Goal: Find specific page/section: Find specific page/section

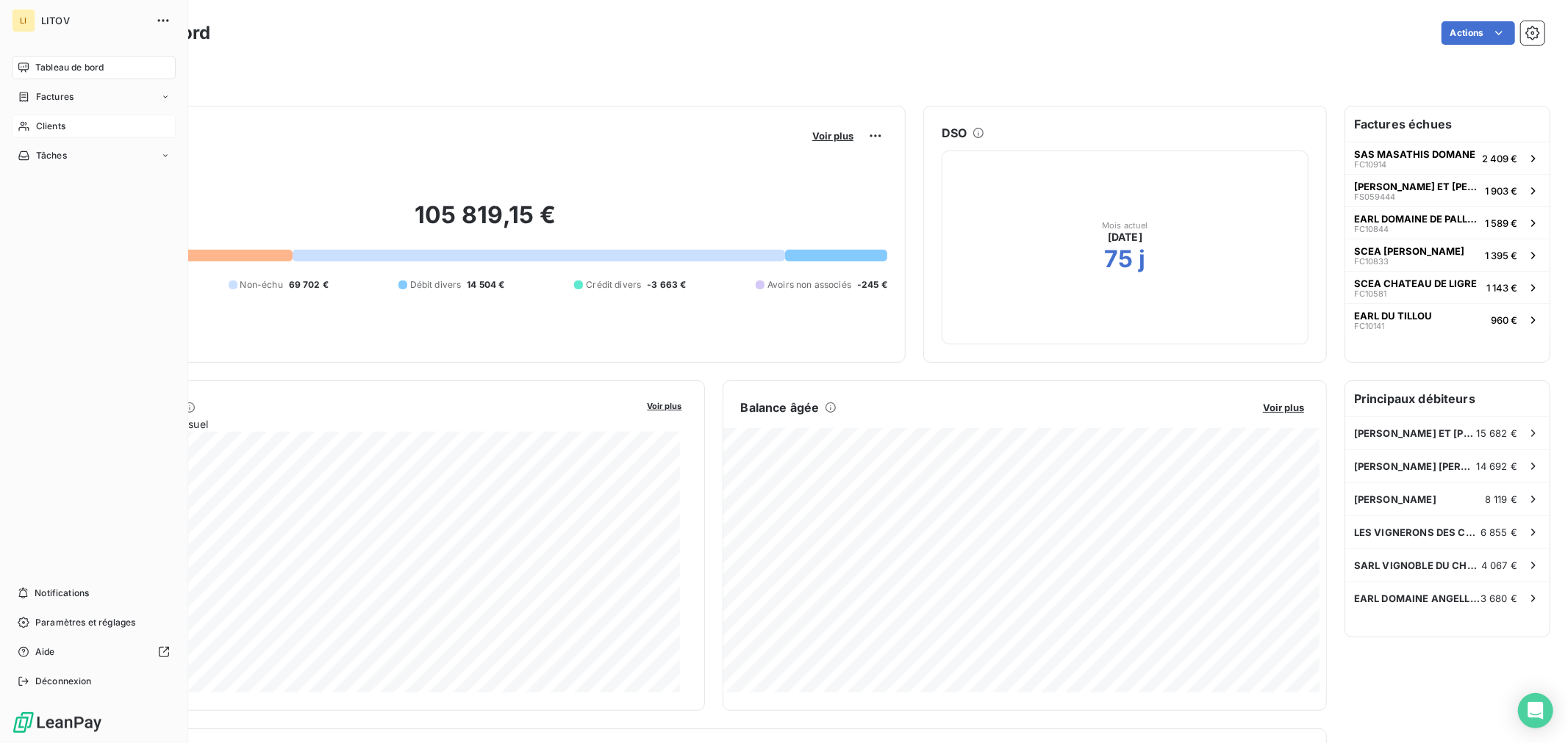
click at [32, 123] on div "Clients" at bounding box center [94, 127] width 164 height 23
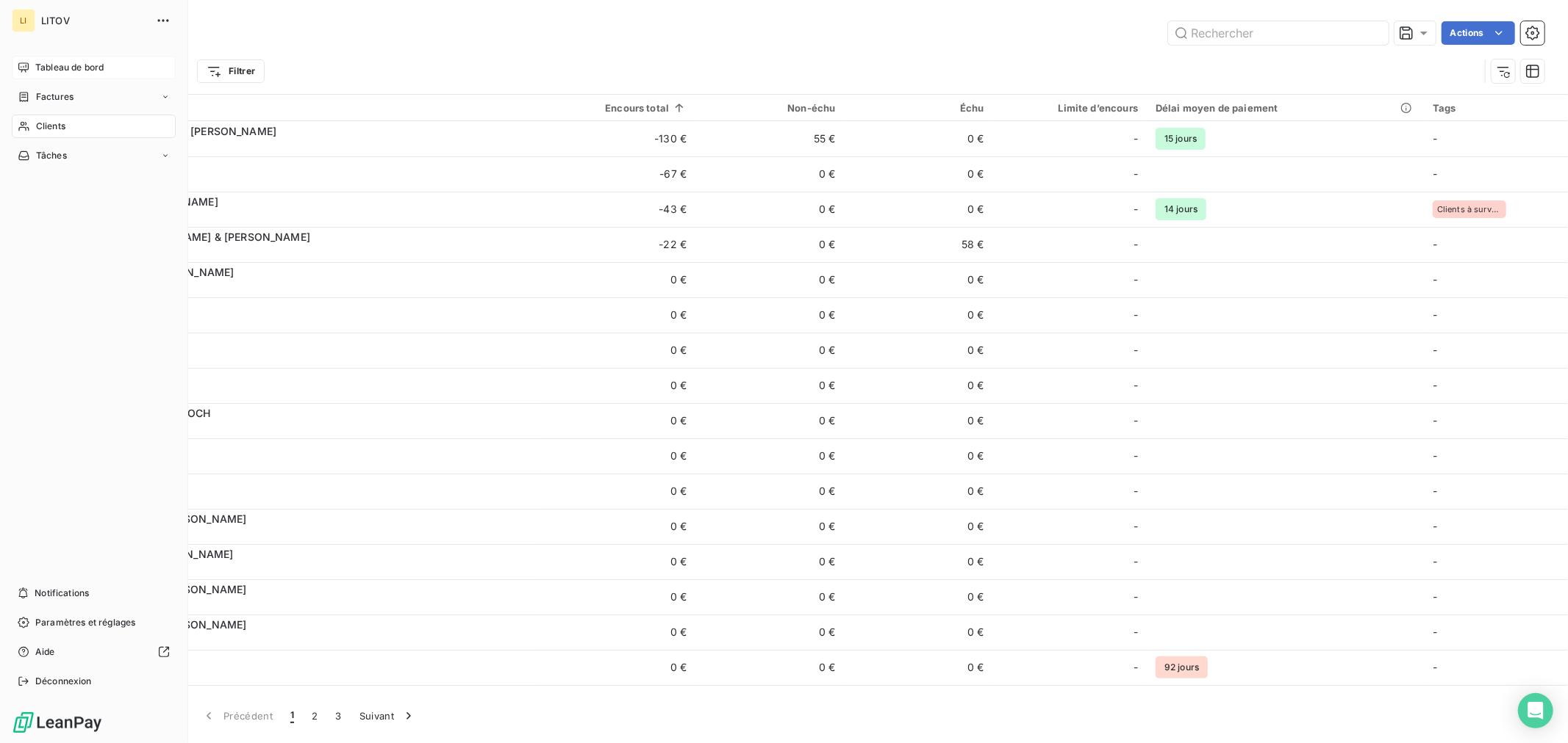
click at [59, 68] on span "Tableau de bord" at bounding box center [69, 68] width 69 height 14
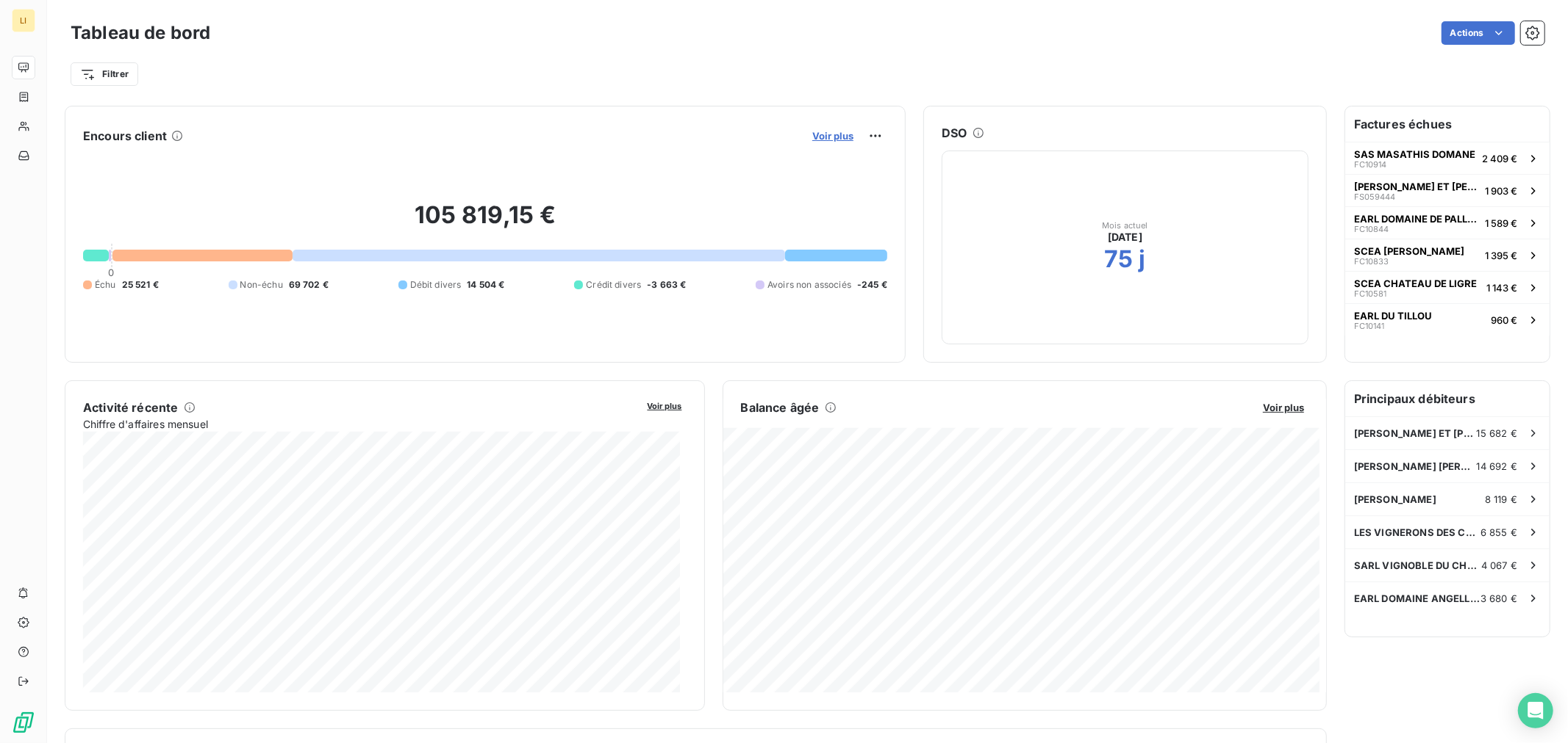
click at [833, 136] on span "Voir plus" at bounding box center [832, 136] width 42 height 12
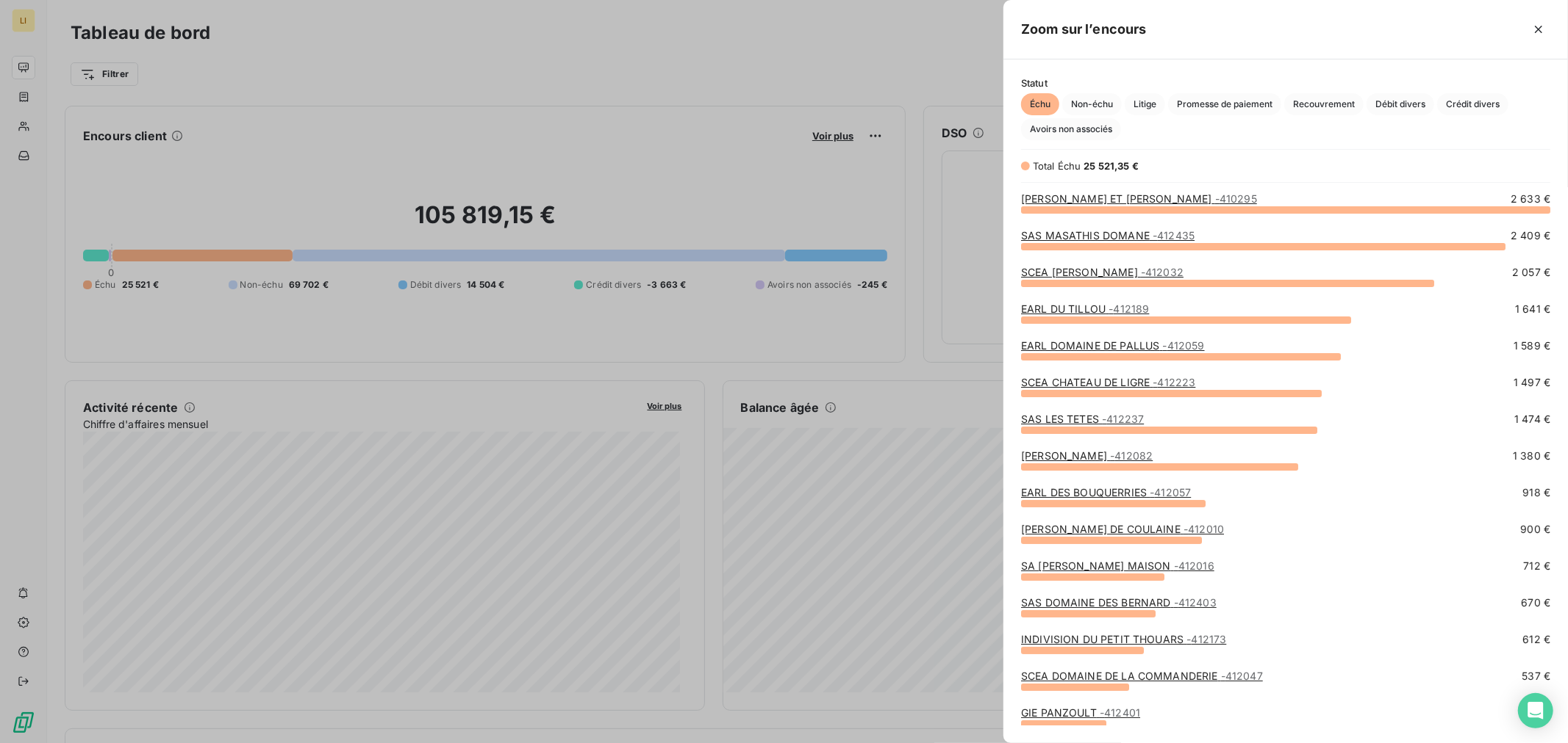
click at [963, 323] on div at bounding box center [784, 371] width 1568 height 743
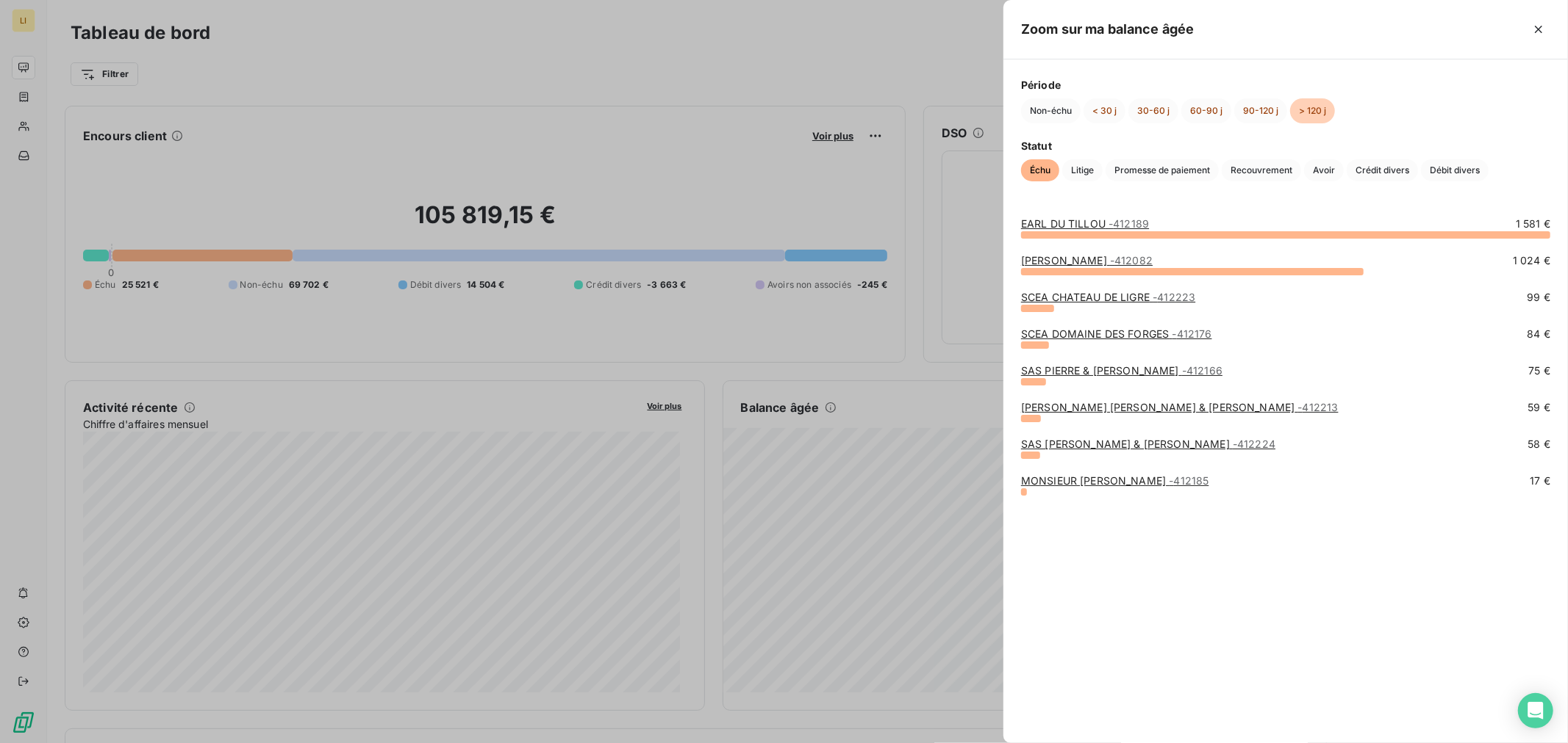
click at [1120, 482] on link "MONSIEUR [PERSON_NAME] - 412185" at bounding box center [1115, 480] width 189 height 13
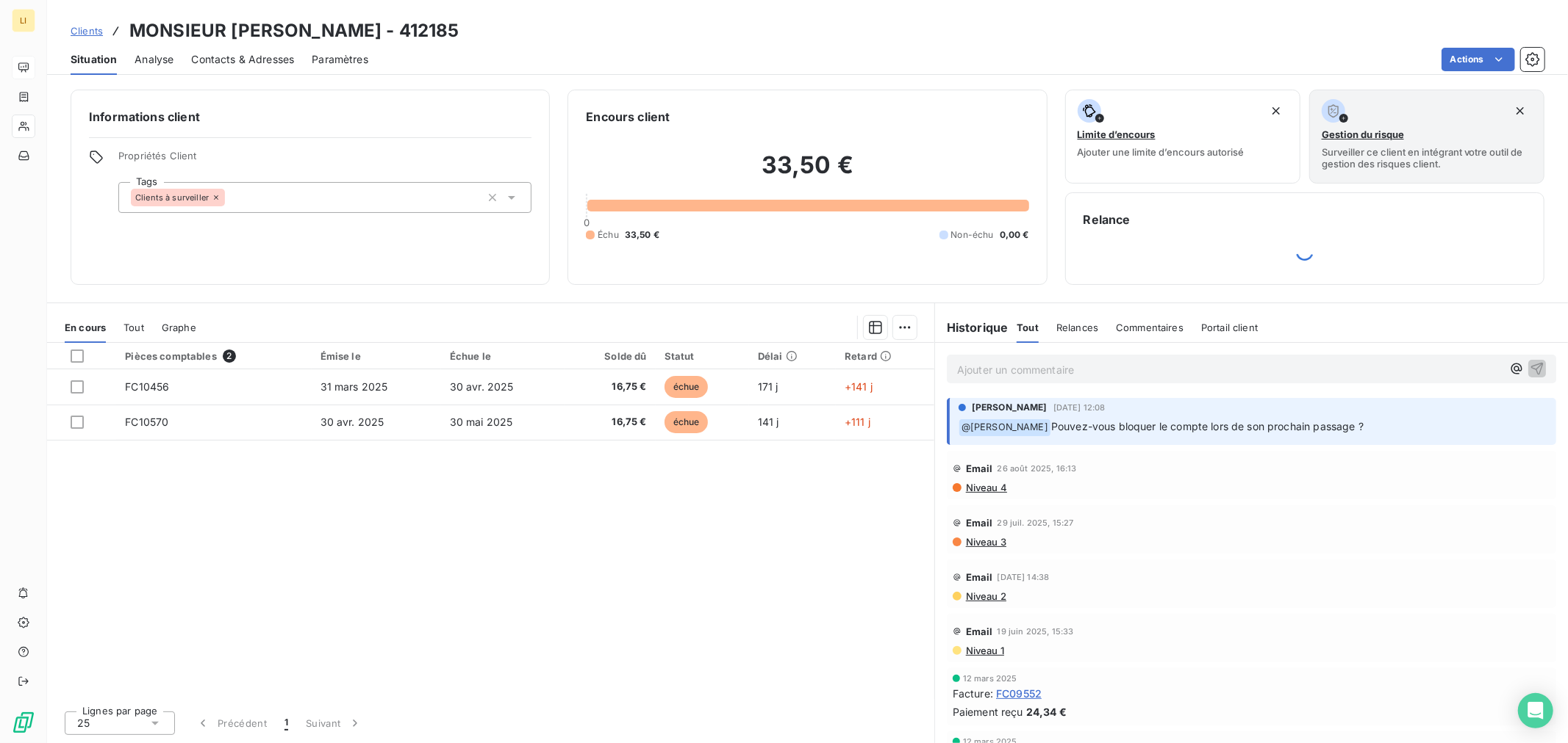
click at [1031, 371] on p "Ajouter un commentaire ﻿" at bounding box center [1229, 369] width 544 height 18
click at [1510, 370] on icon "button" at bounding box center [1515, 368] width 11 height 11
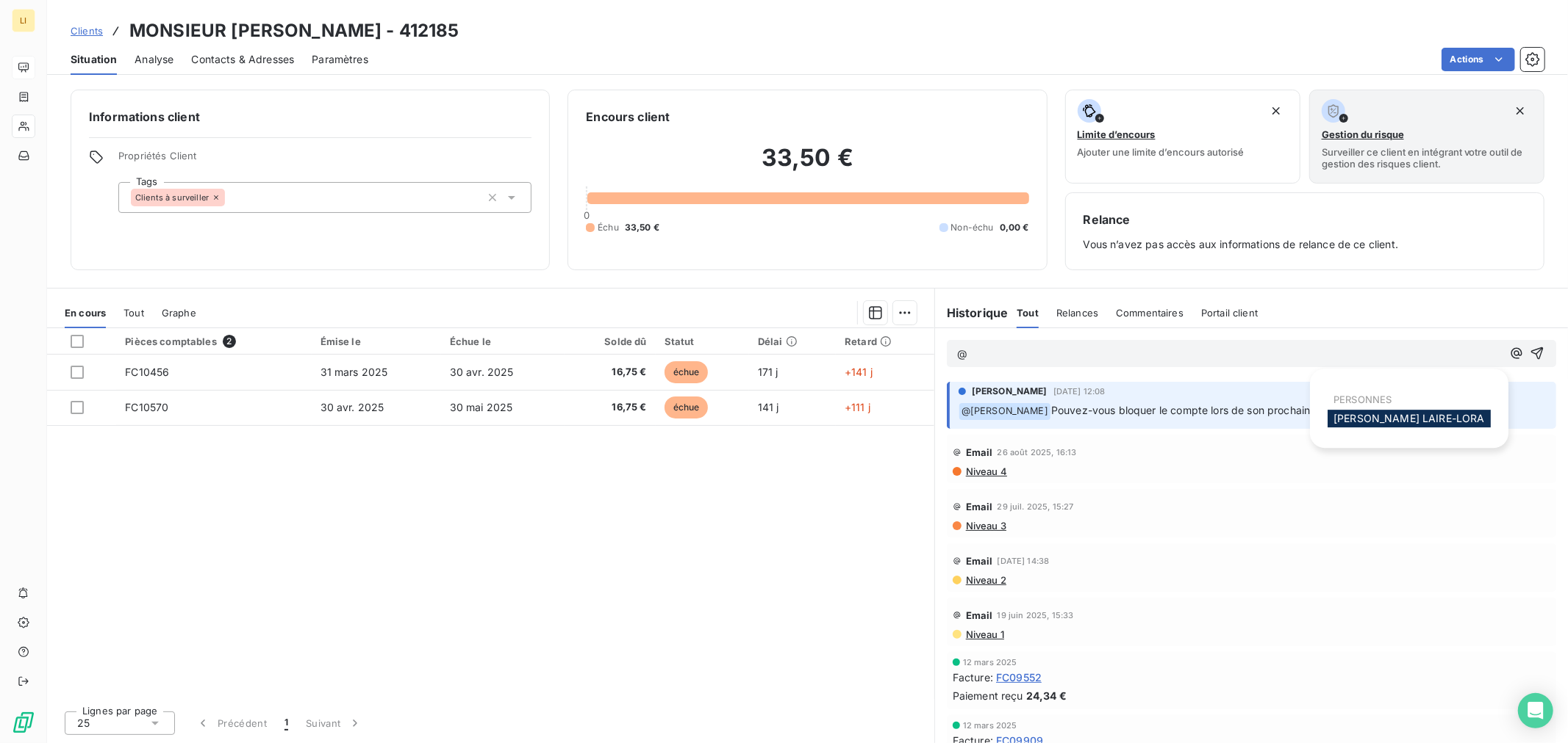
click at [1356, 416] on span "[PERSON_NAME]" at bounding box center [1408, 417] width 152 height 13
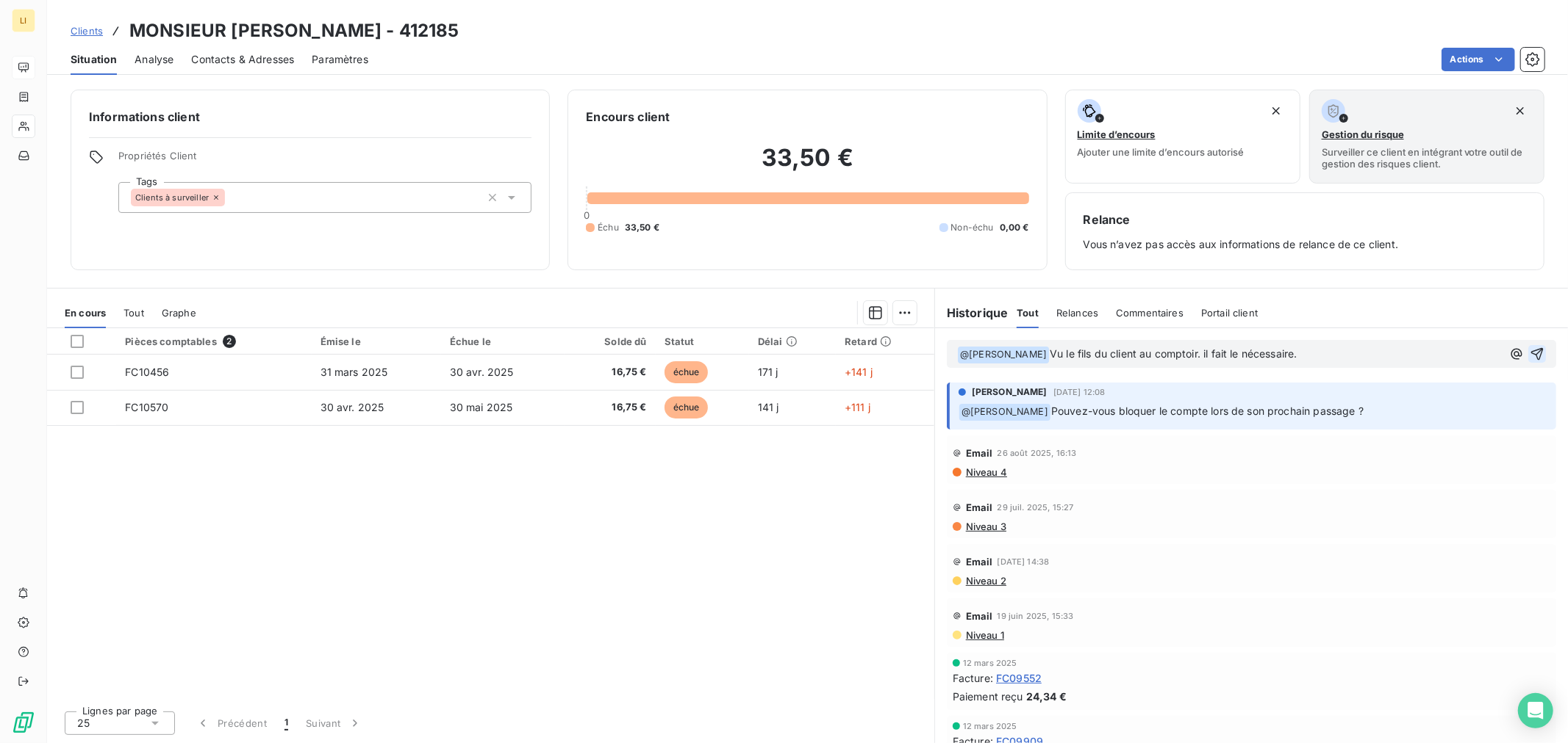
click at [1531, 350] on icon "button" at bounding box center [1537, 354] width 13 height 13
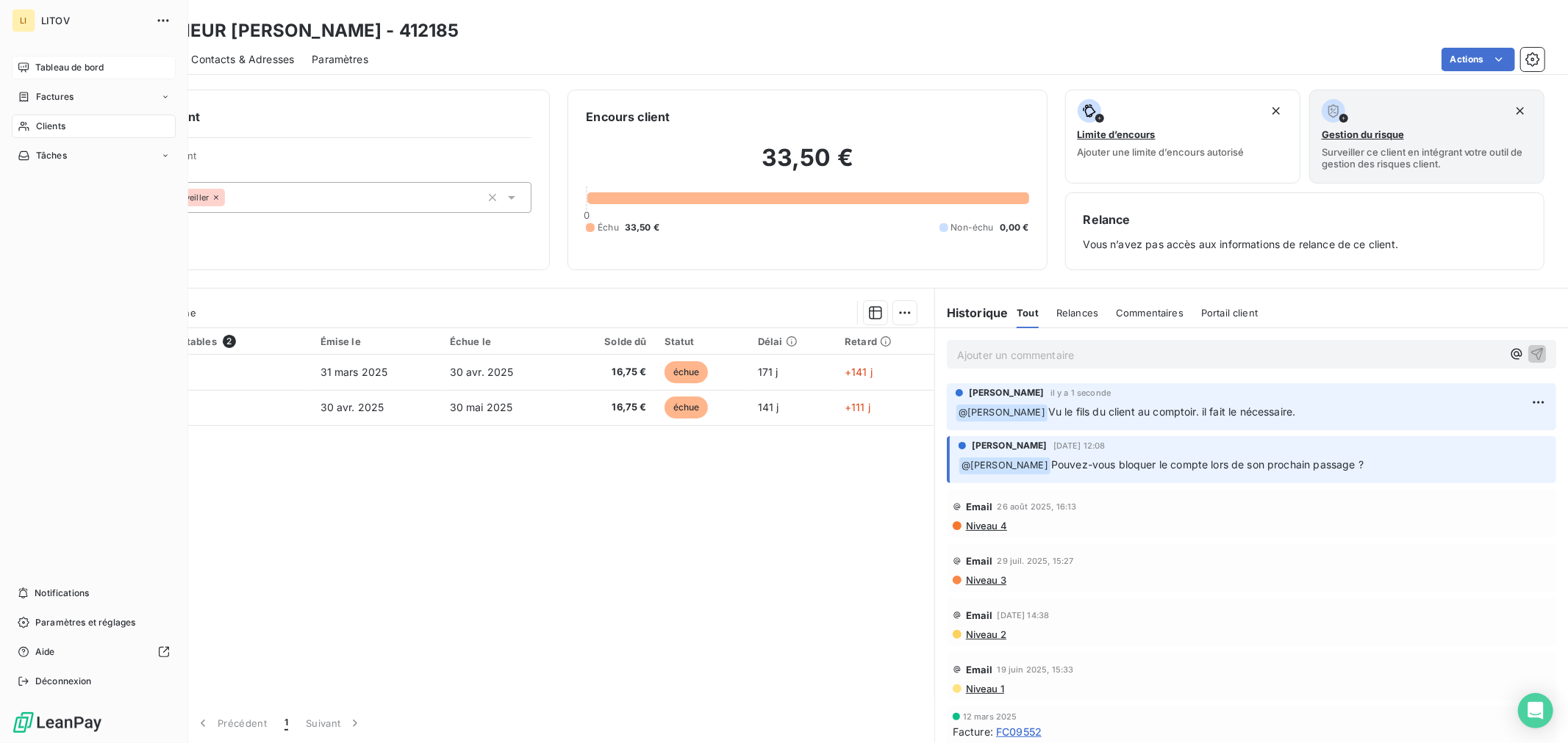
click at [64, 66] on span "Tableau de bord" at bounding box center [69, 68] width 69 height 14
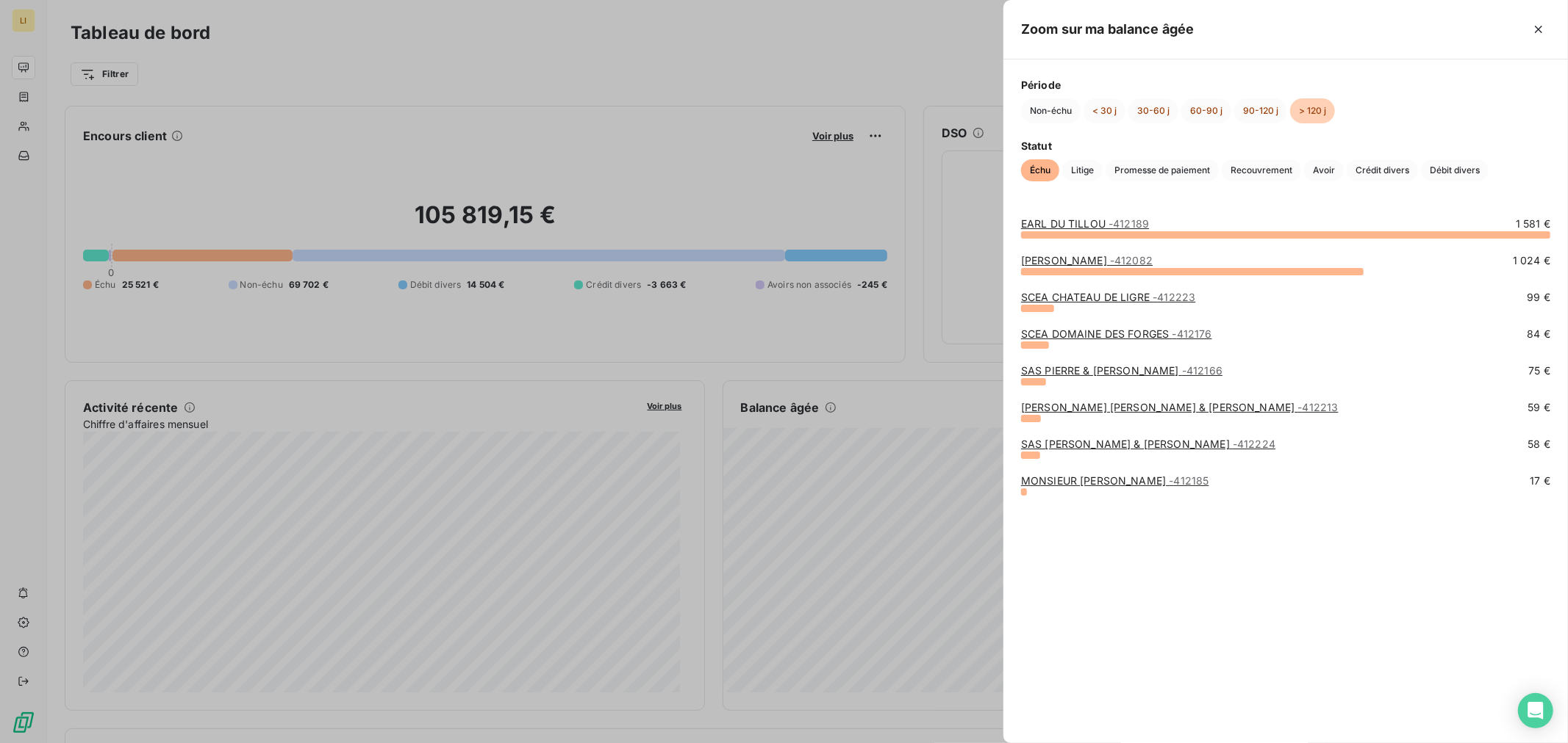
click at [1110, 444] on link "SAS [PERSON_NAME] & [PERSON_NAME] - 412224" at bounding box center [1147, 443] width 254 height 13
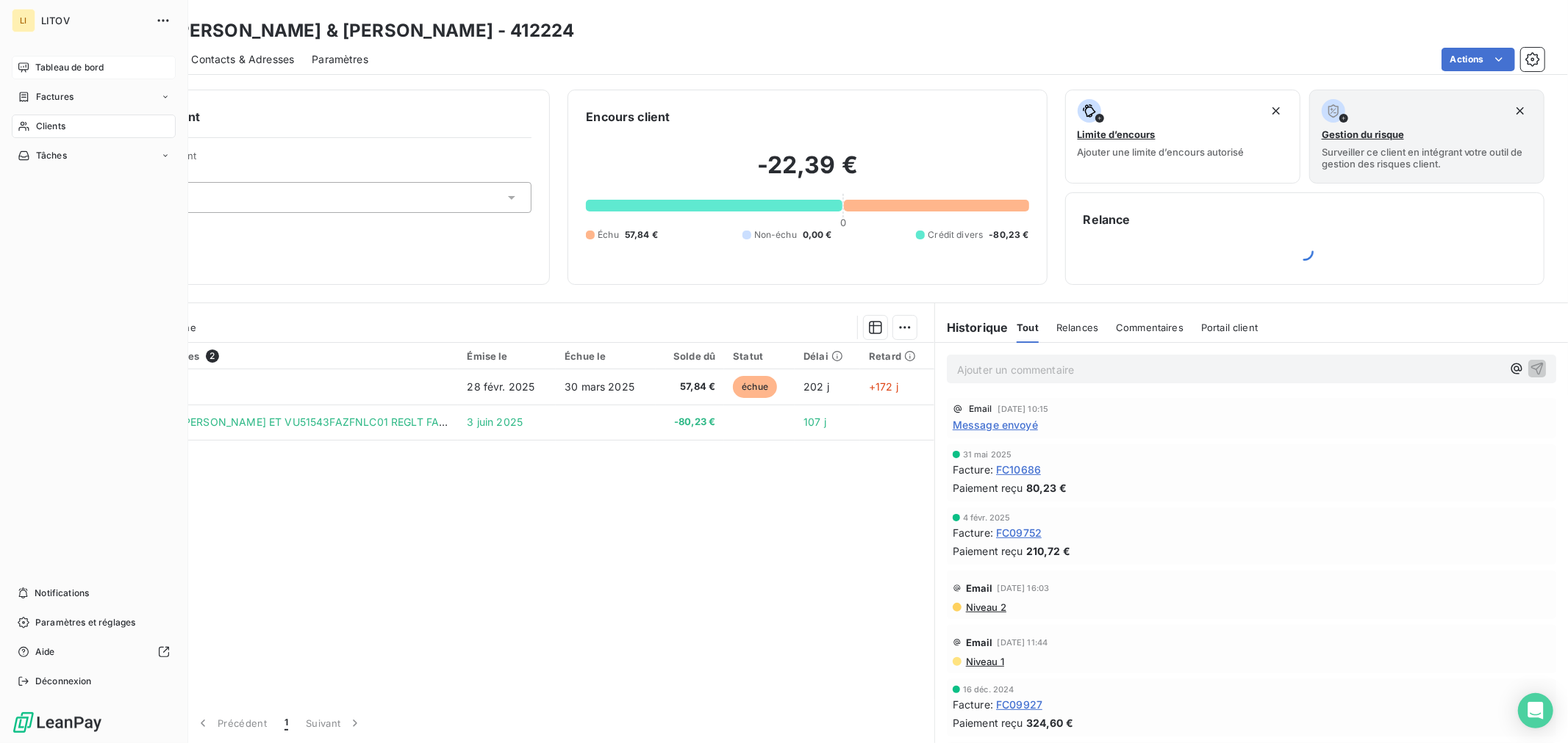
click at [31, 63] on div "Tableau de bord" at bounding box center [94, 68] width 164 height 23
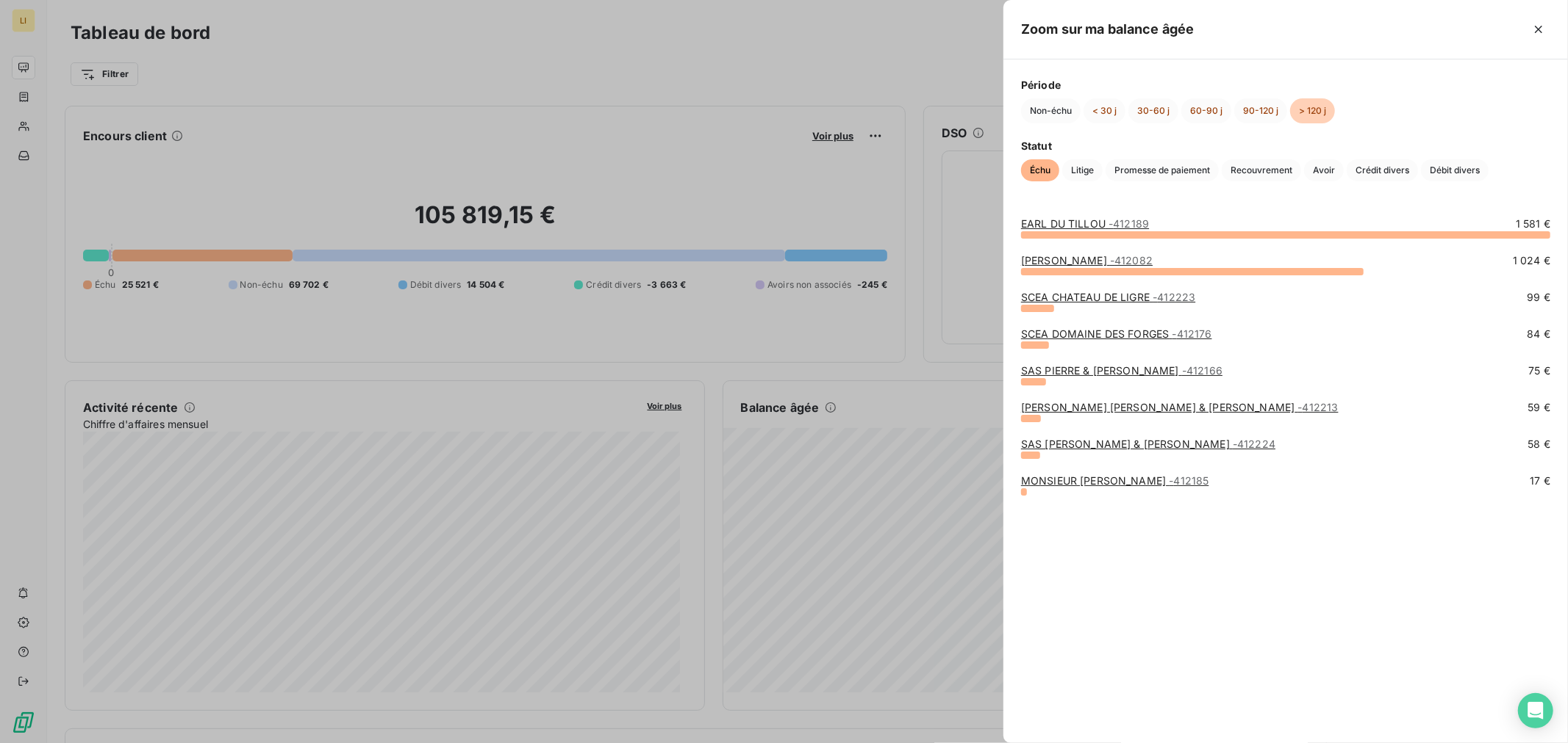
click at [1095, 335] on link "SCEA DOMAINE DES FORGES - 412176" at bounding box center [1117, 333] width 191 height 13
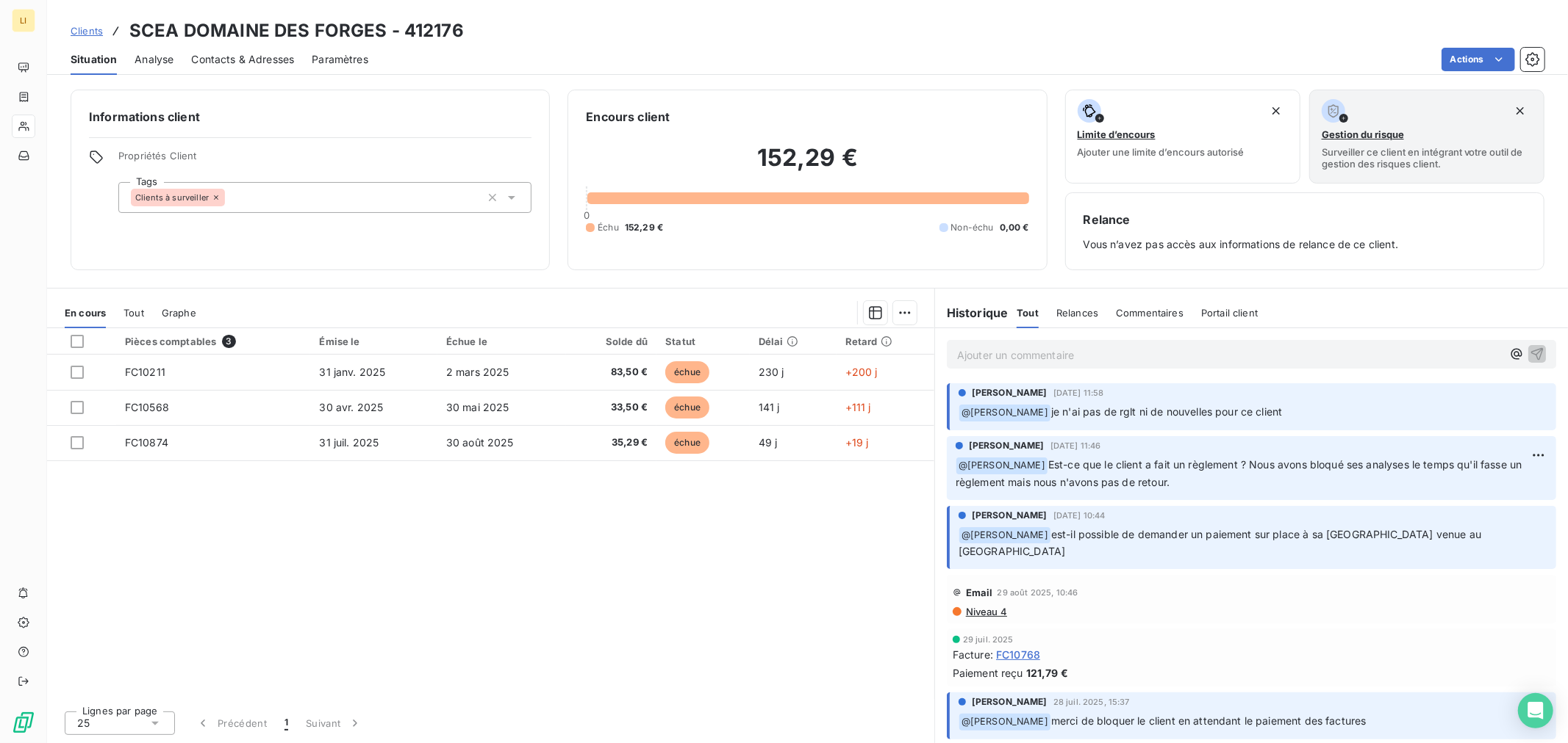
click at [731, 578] on div "Pièces comptables 3 Émise le Échue le Solde dû Statut Délai Retard FC10211 [DAT…" at bounding box center [491, 514] width 887 height 371
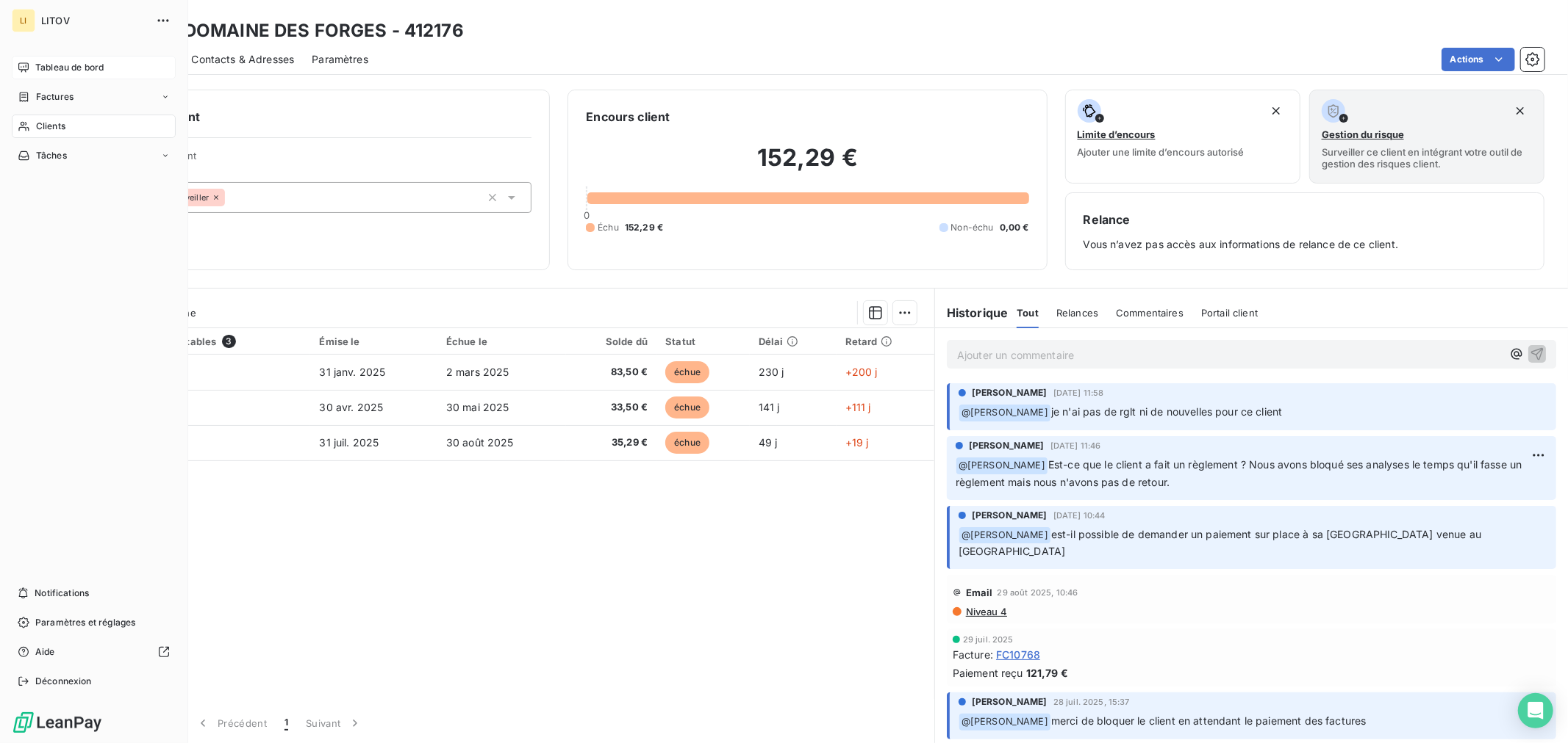
click at [50, 61] on span "Tableau de bord" at bounding box center [69, 68] width 69 height 14
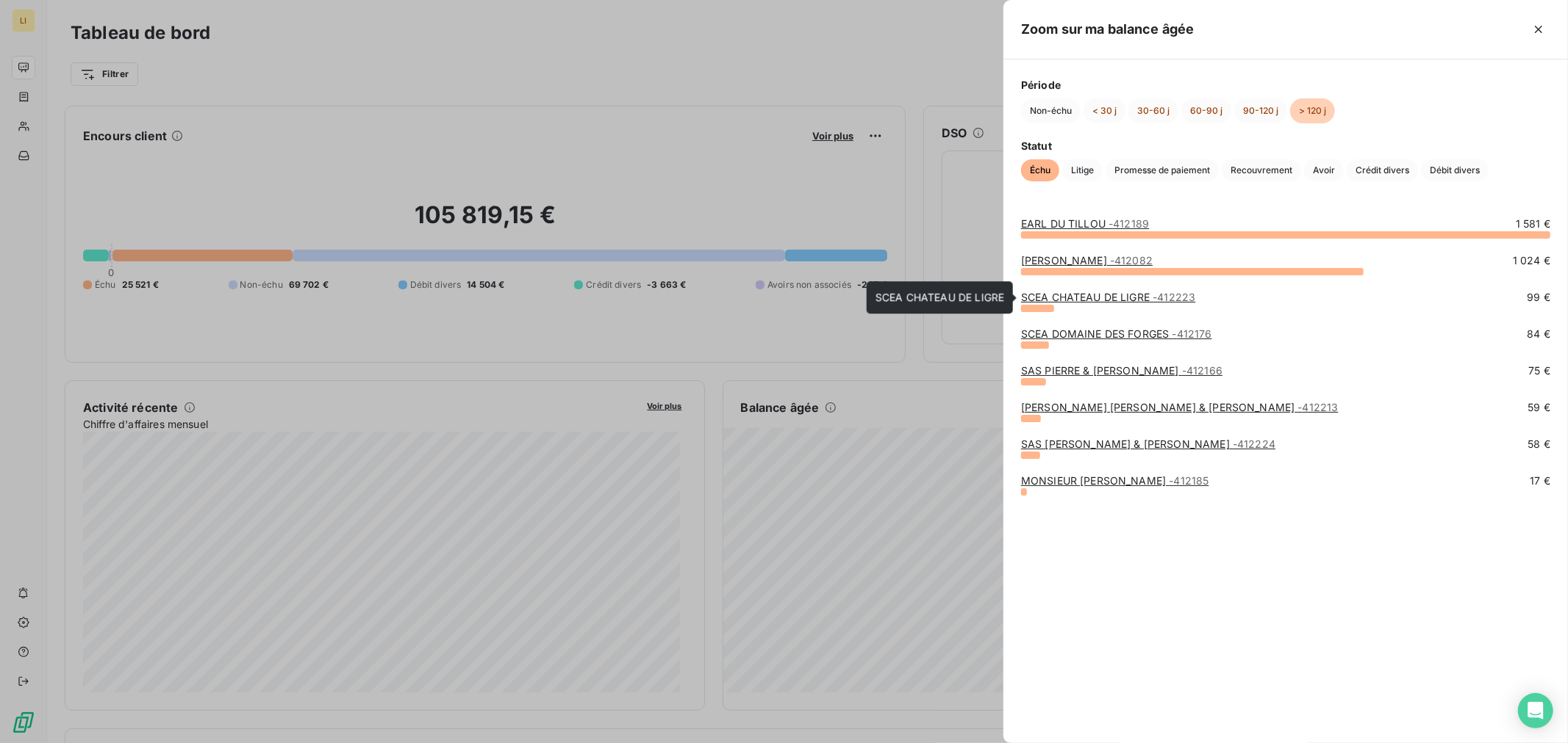
click at [1111, 296] on link "SCEA CHATEAU DE LIGRE - 412223" at bounding box center [1108, 297] width 174 height 13
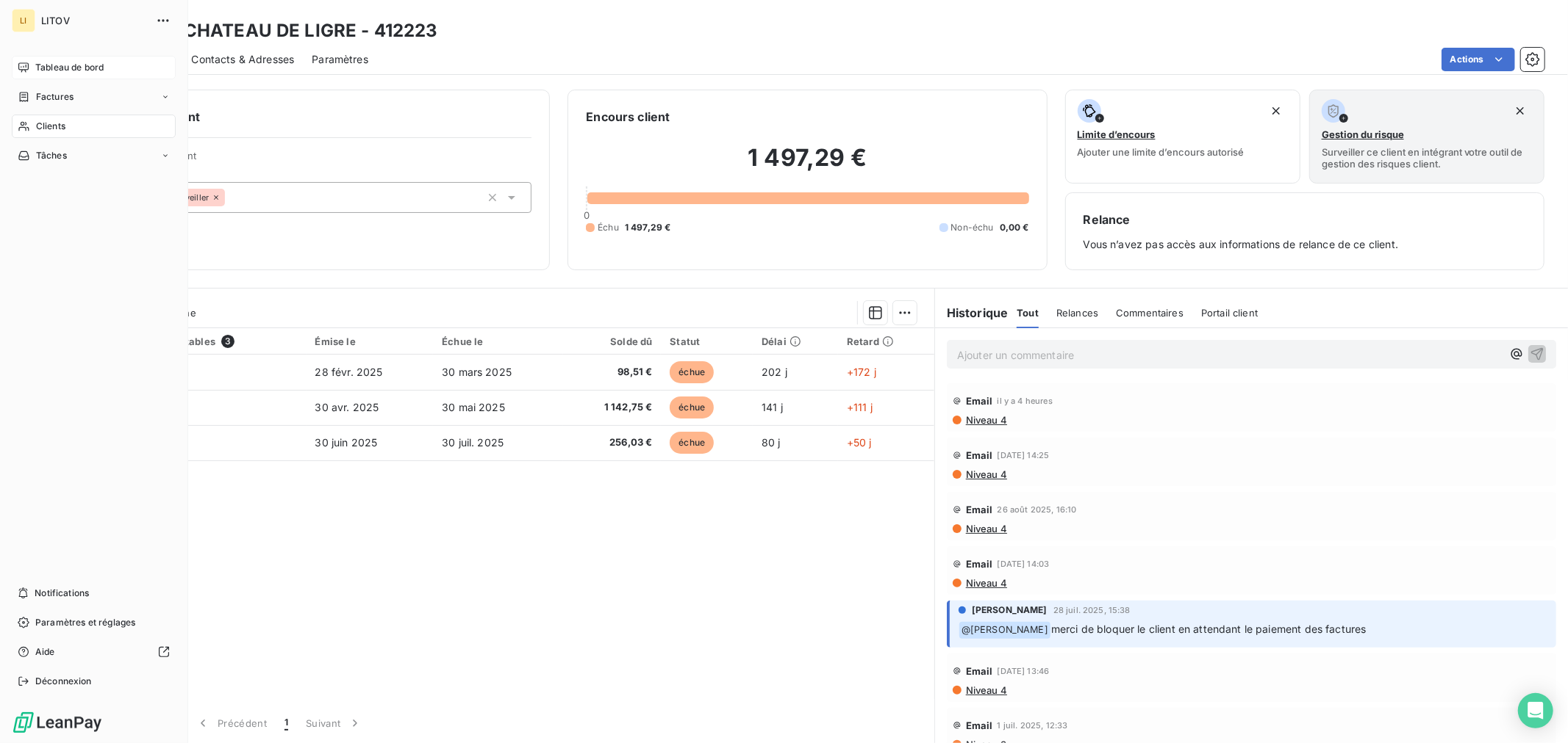
click at [67, 71] on span "Tableau de bord" at bounding box center [69, 68] width 69 height 14
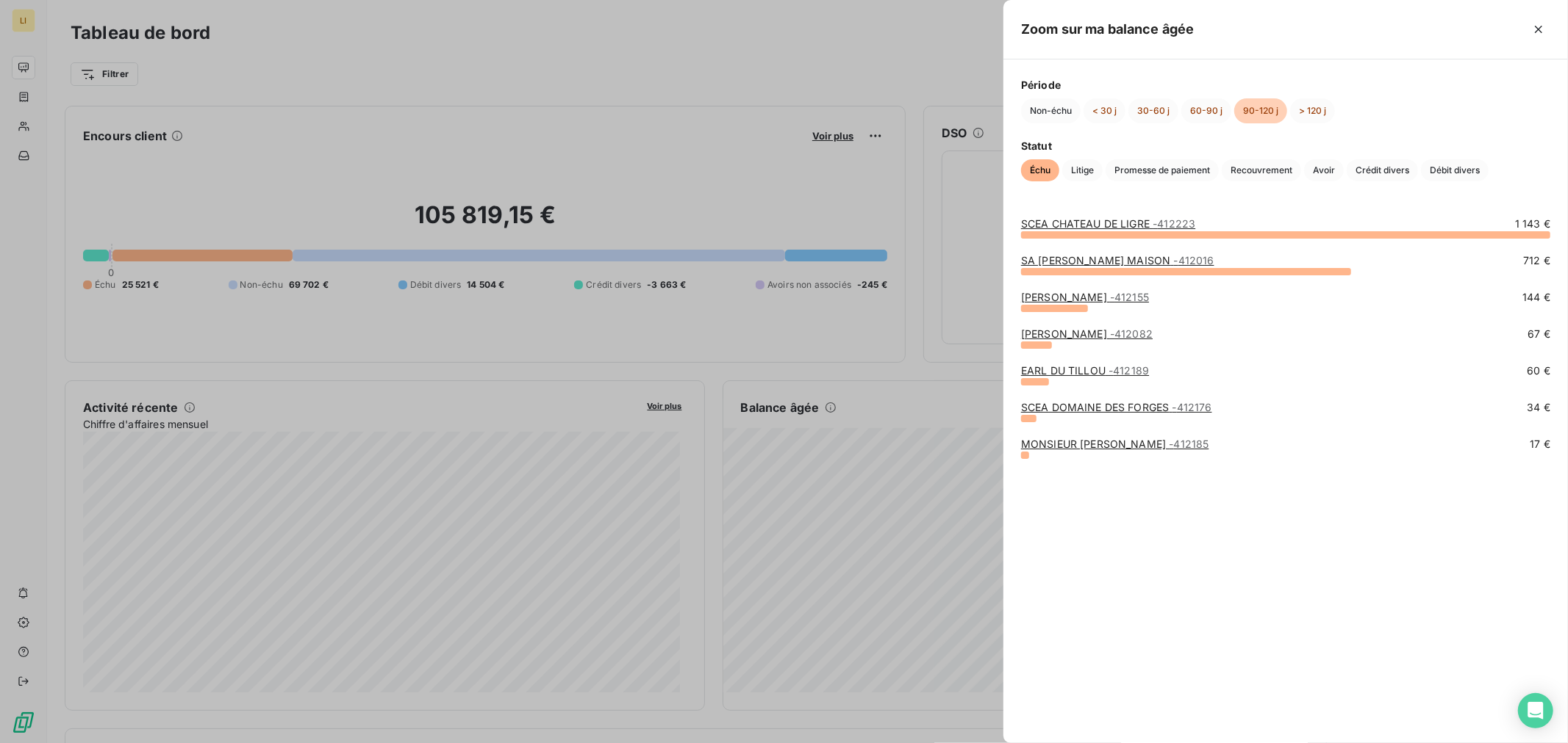
click at [871, 385] on div at bounding box center [784, 371] width 1568 height 743
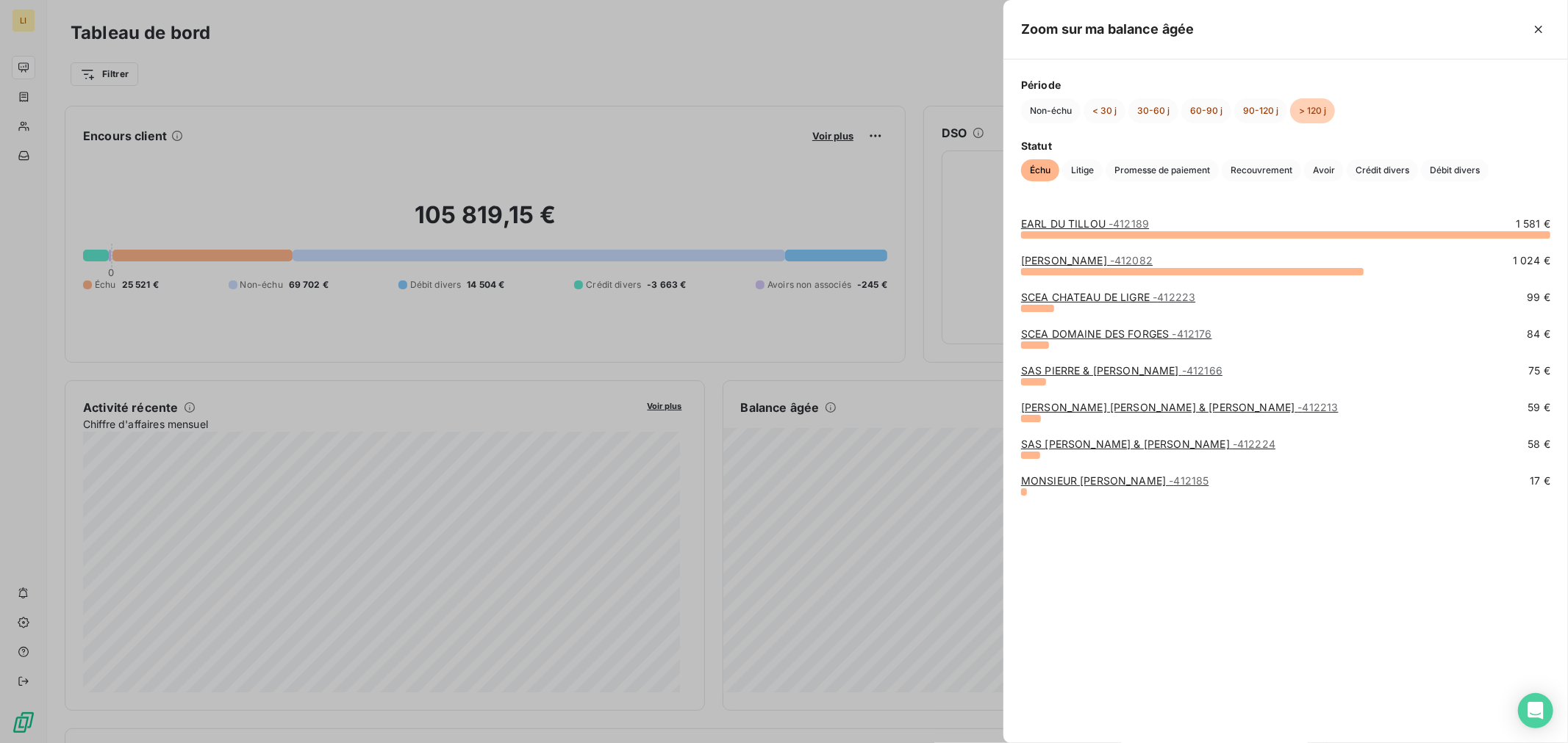
click at [1037, 370] on link "[PERSON_NAME] & [PERSON_NAME] - 412166" at bounding box center [1121, 370] width 201 height 13
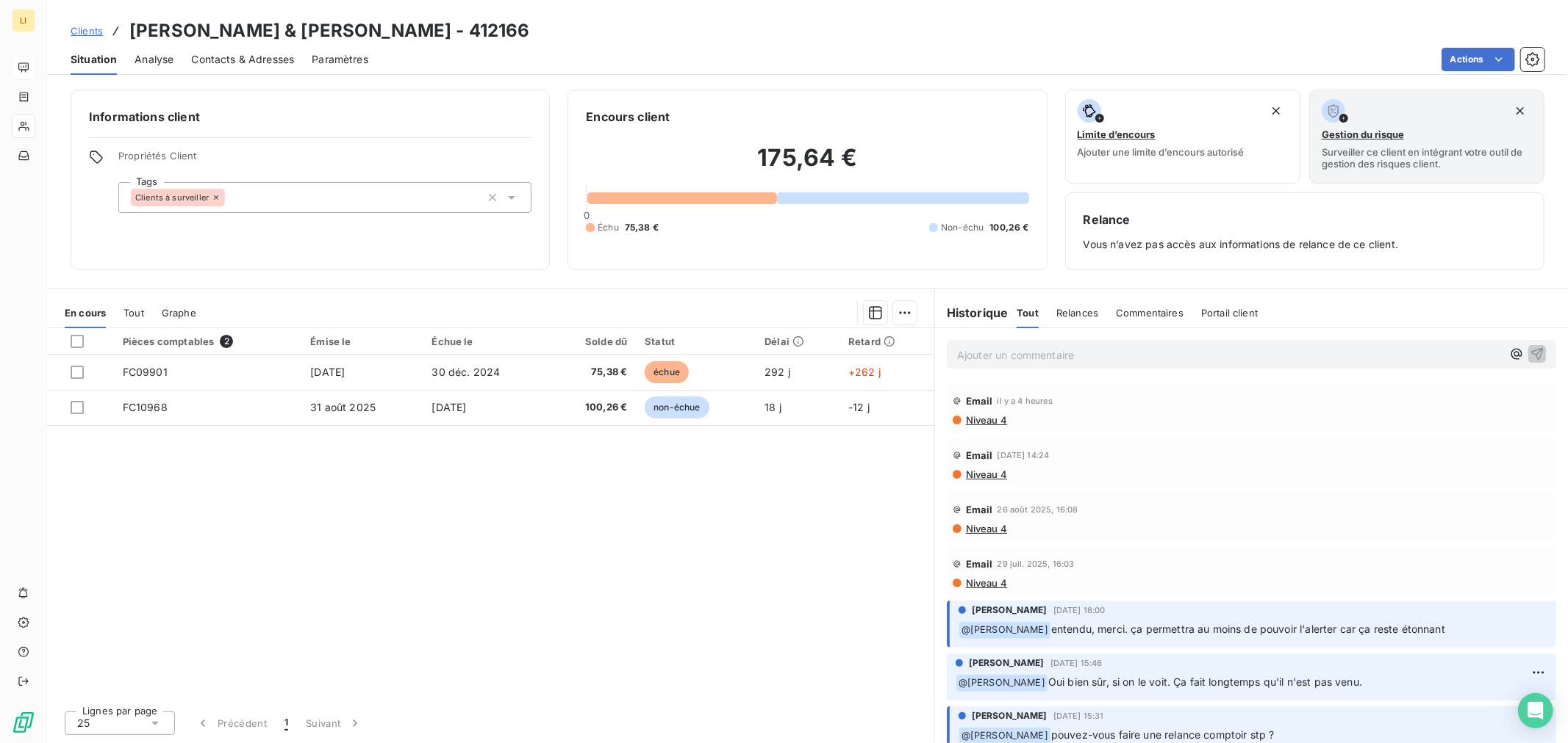
click at [988, 530] on span "Niveau 4" at bounding box center [985, 529] width 43 height 12
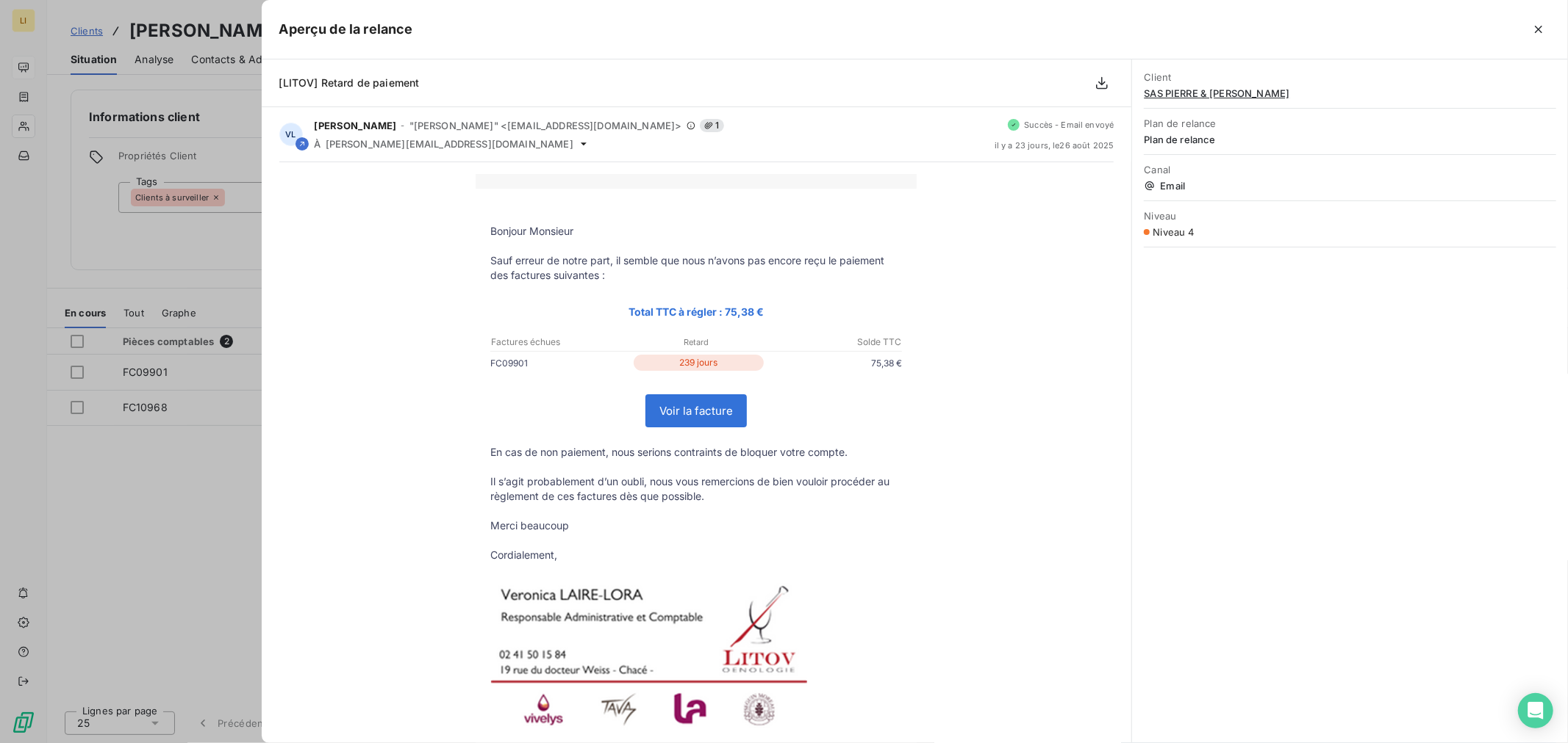
click at [194, 486] on div at bounding box center [784, 371] width 1568 height 743
